Goal: Complete application form

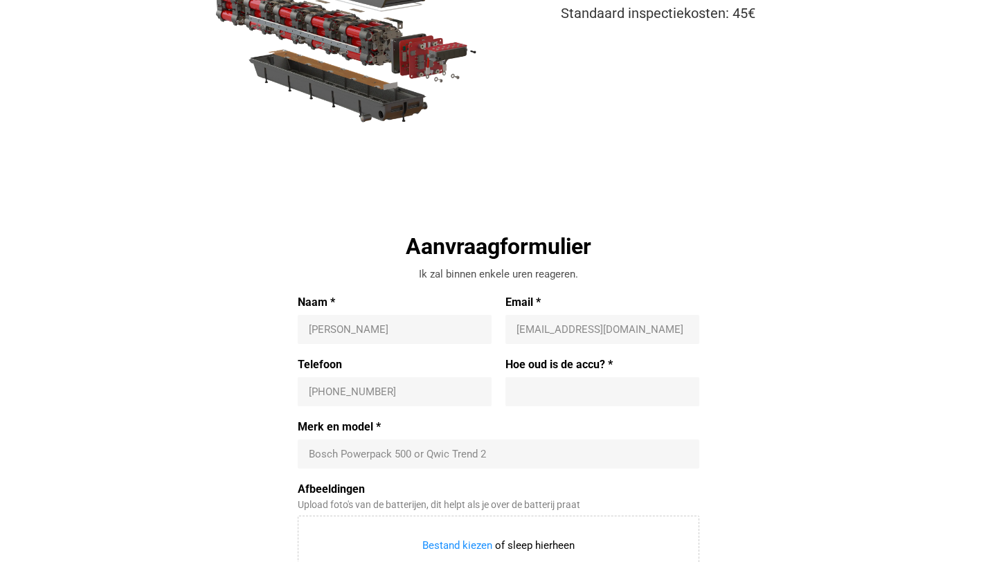
scroll to position [252, 0]
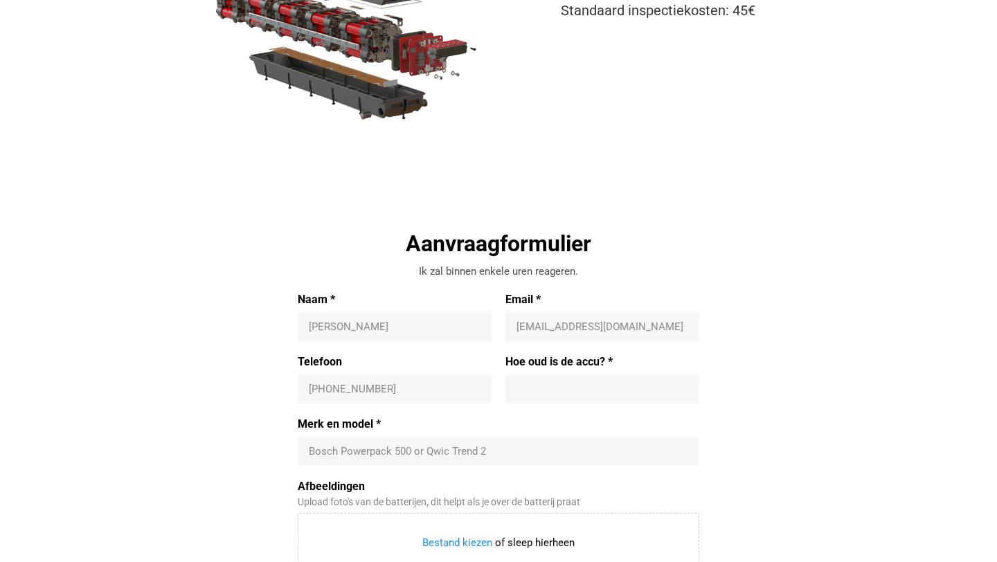
click at [410, 323] on input "Naam *" at bounding box center [395, 327] width 172 height 14
type input "[PERSON_NAME]"
type input "[EMAIL_ADDRESS][DOMAIN_NAME]"
type input "[PHONE_NUMBER]"
click at [542, 386] on input "Hoe oud is de accu? *" at bounding box center [602, 389] width 172 height 14
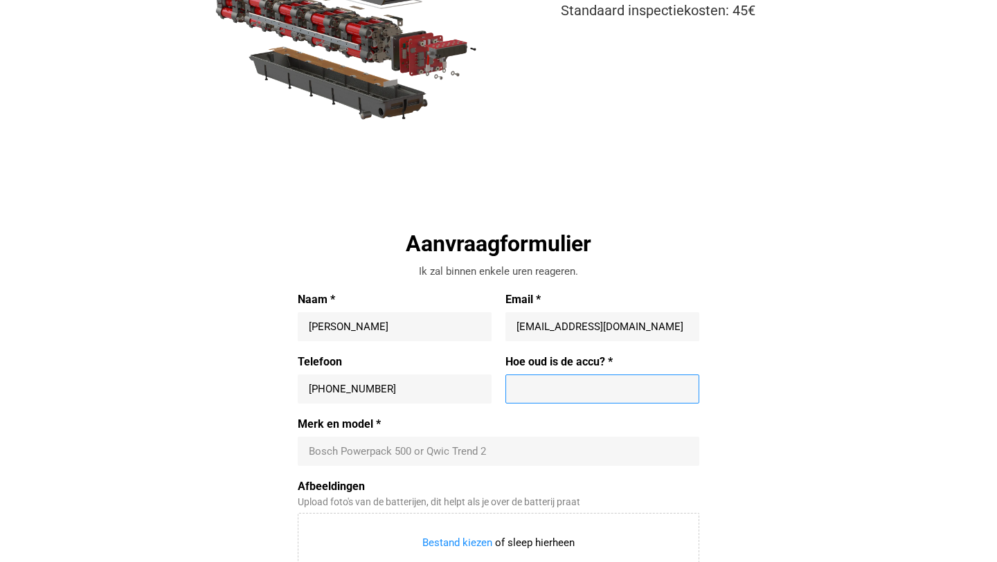
type input "3"
type input "bijna 3 jaar"
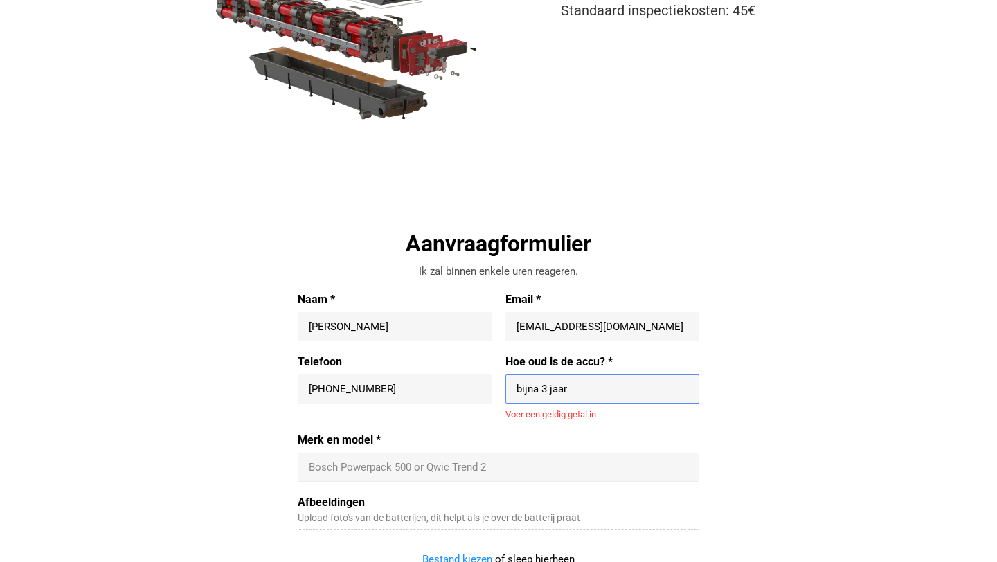
click at [402, 457] on div "Bosch Powerpack 500 or Qwic Trend 2" at bounding box center [499, 467] width 402 height 29
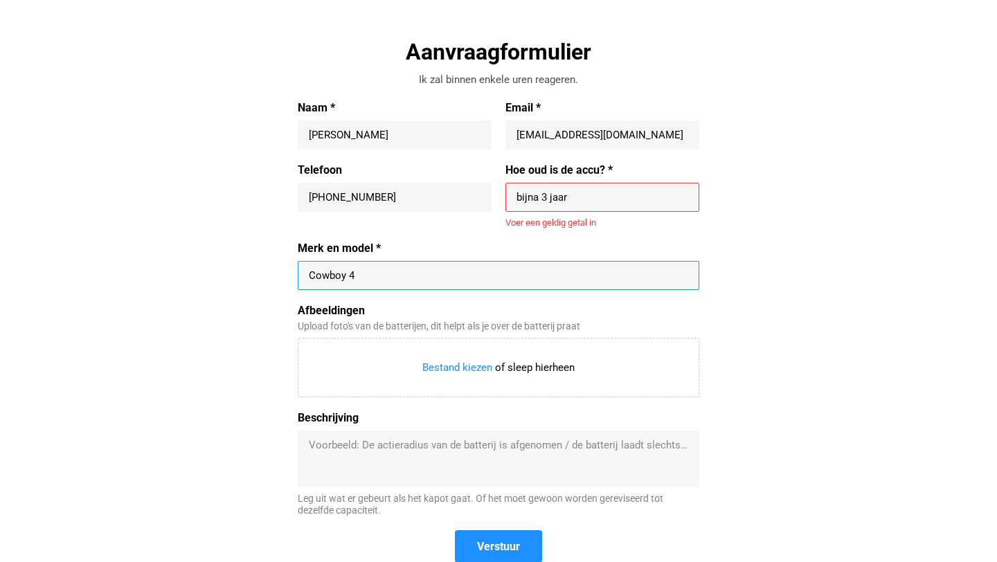
scroll to position [445, 0]
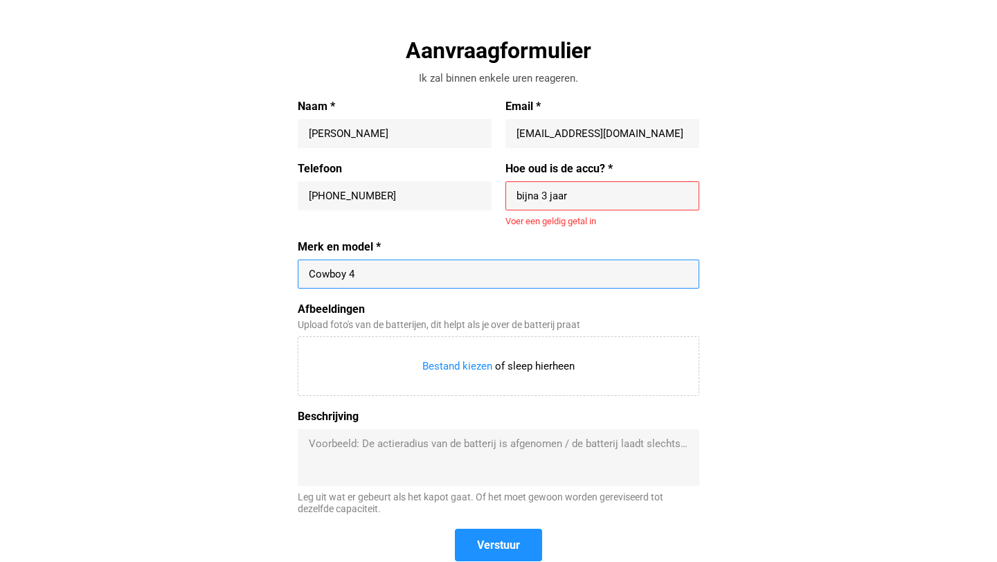
type input "Cowboy 4"
click at [373, 450] on textarea "Beschrijving" at bounding box center [498, 458] width 379 height 42
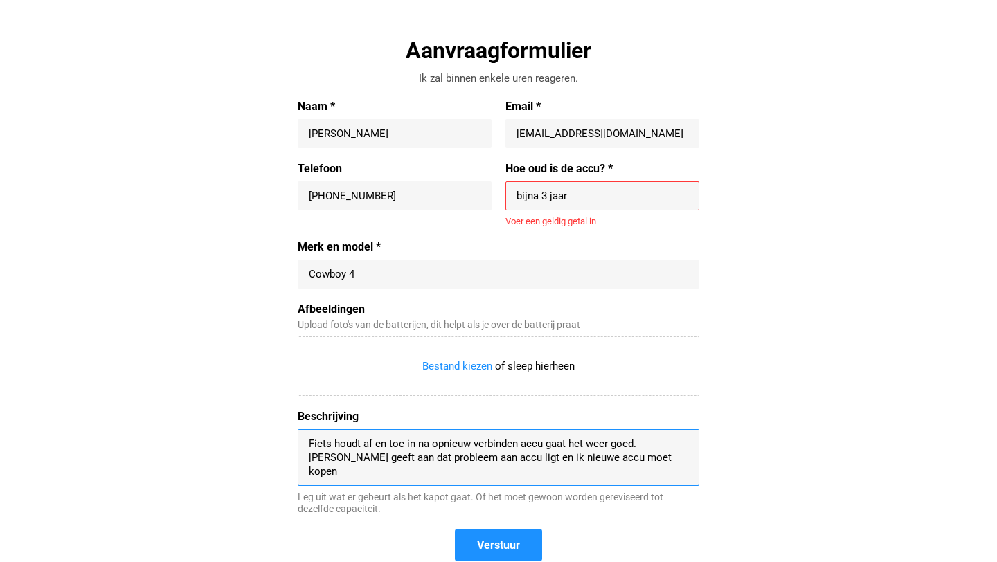
click at [609, 445] on textarea "Fiets houdt af en toe in na opnieuw verbinden accu gaat het weer goed. [PERSON_…" at bounding box center [498, 458] width 379 height 42
click at [669, 461] on textarea "Fiets houdt af en toe in na opnieuw verbinden accu gaat het weer even goed. [PE…" at bounding box center [498, 458] width 379 height 42
type textarea "Fiets houdt af en toe in na opnieuw verbinden accu gaat het weer even goed. [PE…"
click at [504, 541] on span "Verstuur" at bounding box center [498, 545] width 43 height 15
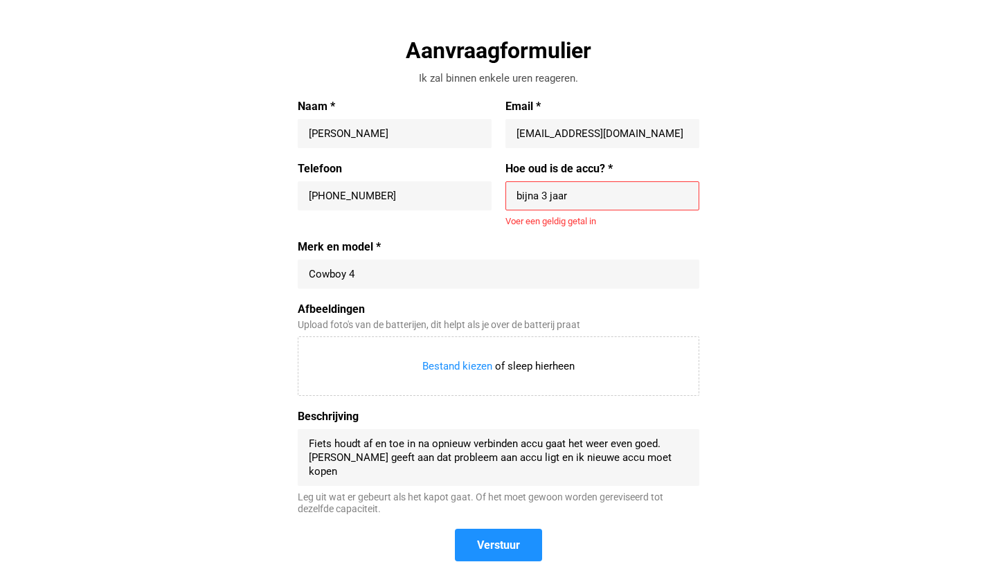
drag, startPoint x: 576, startPoint y: 198, endPoint x: 493, endPoint y: 197, distance: 83.1
click at [493, 197] on div "Telefoon [PHONE_NUMBER] [PHONE_NUMBER] Hoe oud is de accu? * bijna 3 jaar bijna…" at bounding box center [499, 201] width 402 height 79
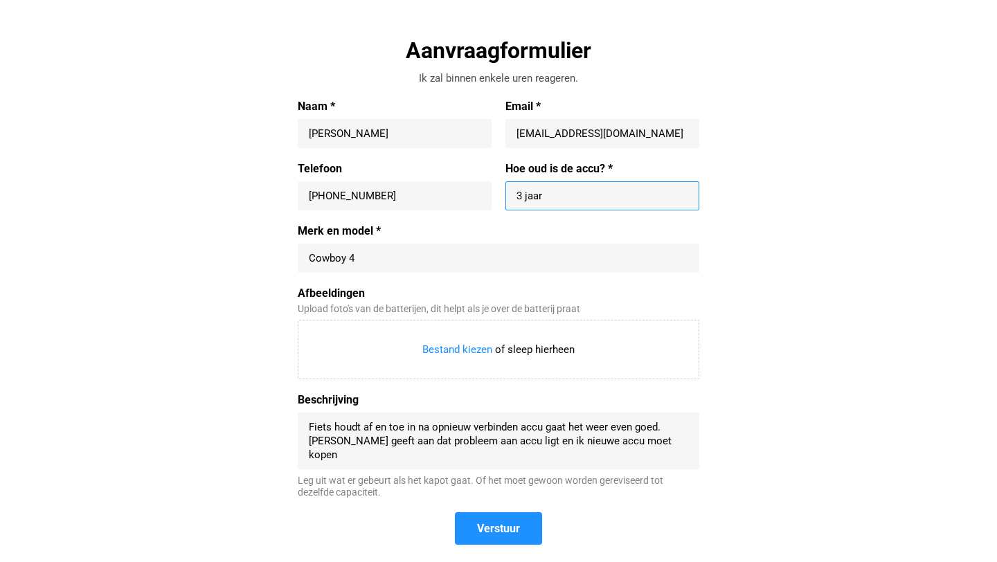
drag, startPoint x: 522, startPoint y: 195, endPoint x: 506, endPoint y: 195, distance: 15.9
click at [506, 195] on div "3 jaar" at bounding box center [602, 195] width 194 height 29
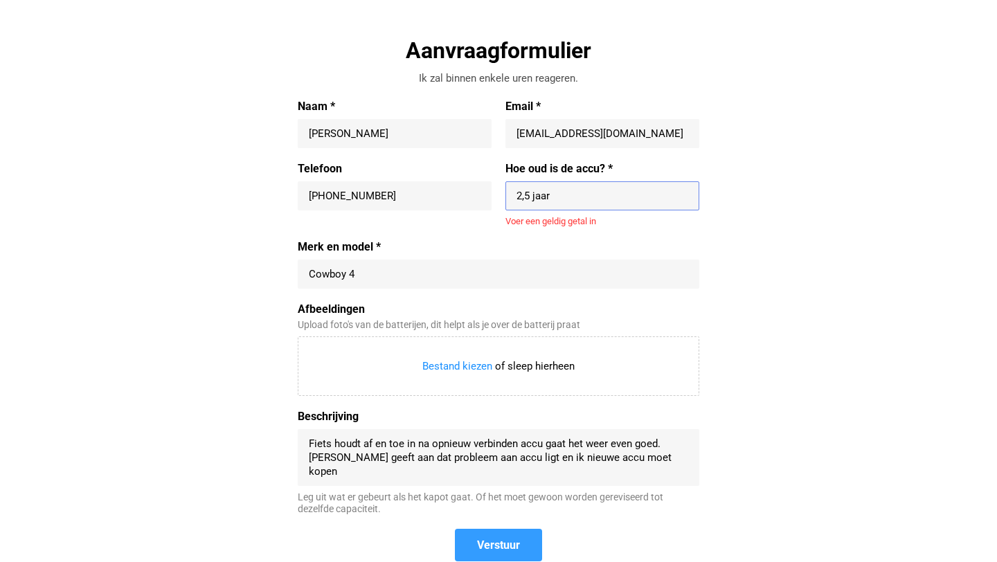
click at [492, 525] on form "Naam * [PERSON_NAME] Email * [EMAIL_ADDRESS][DOMAIN_NAME] [PERSON_NAME][EMAIL_A…" at bounding box center [499, 331] width 402 height 462
drag, startPoint x: 564, startPoint y: 198, endPoint x: 497, endPoint y: 196, distance: 66.5
click at [497, 196] on div "Telefoon [PHONE_NUMBER] [PHONE_NUMBER] Hoe oud is de accu? * 2,5 jaar 2,5 jaar …" at bounding box center [499, 201] width 402 height 79
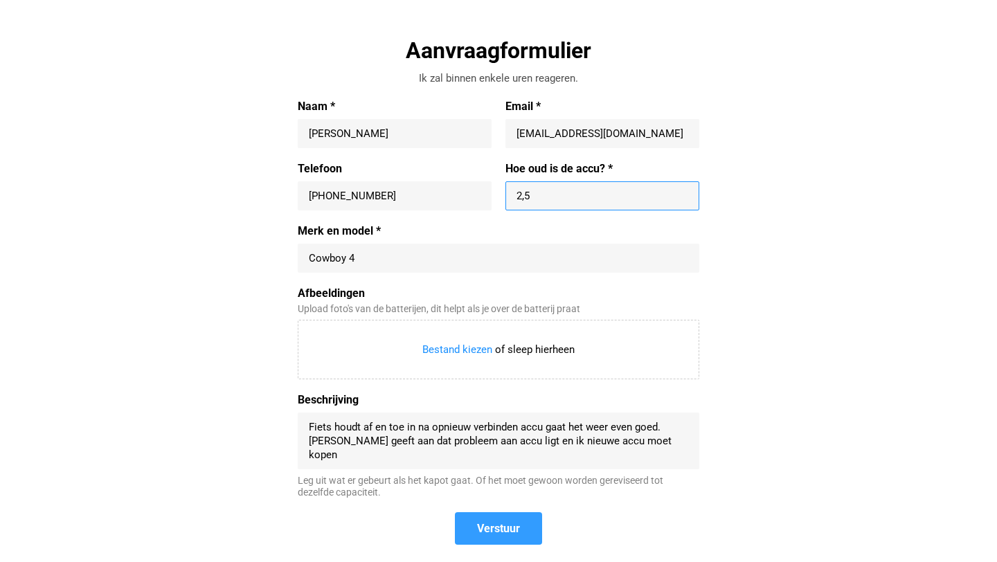
click at [506, 531] on span "Verstuur" at bounding box center [498, 529] width 84 height 30
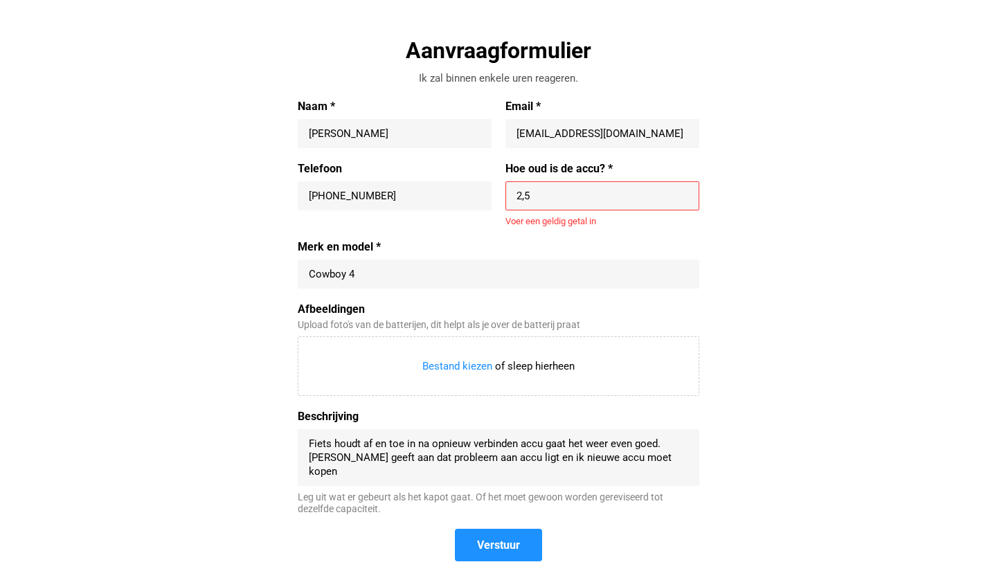
click at [533, 198] on input "2,5" at bounding box center [602, 196] width 172 height 14
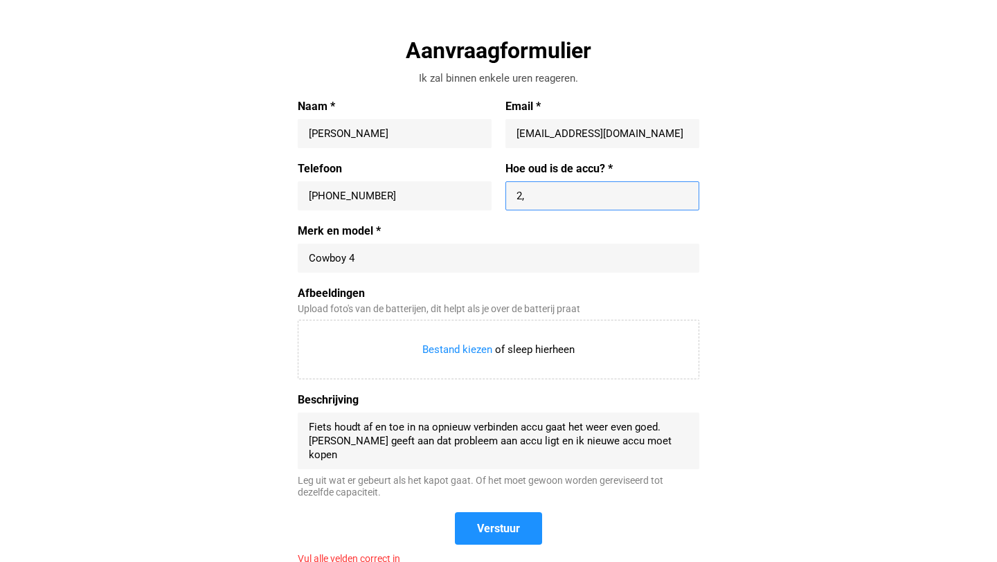
type input "2"
type input "3"
click at [508, 530] on span "Verstuur" at bounding box center [498, 528] width 43 height 15
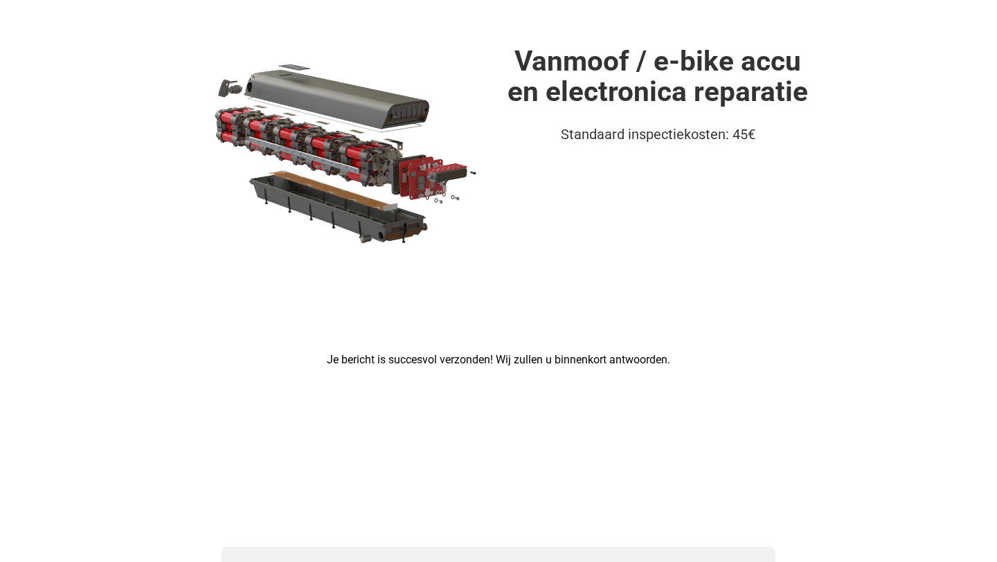
scroll to position [0, 0]
